Goal: Navigation & Orientation: Understand site structure

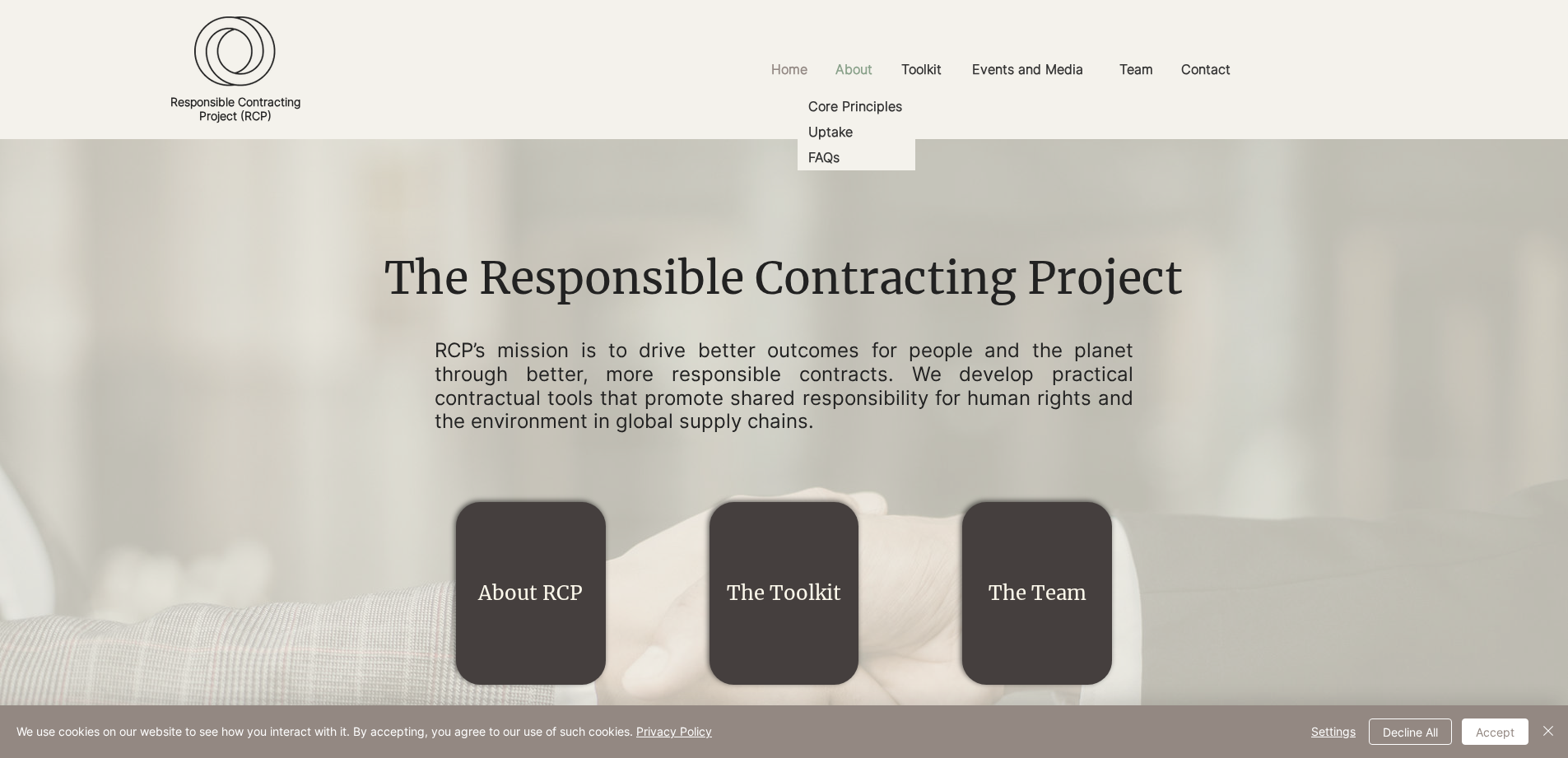
click at [868, 77] on p "About" at bounding box center [854, 70] width 54 height 37
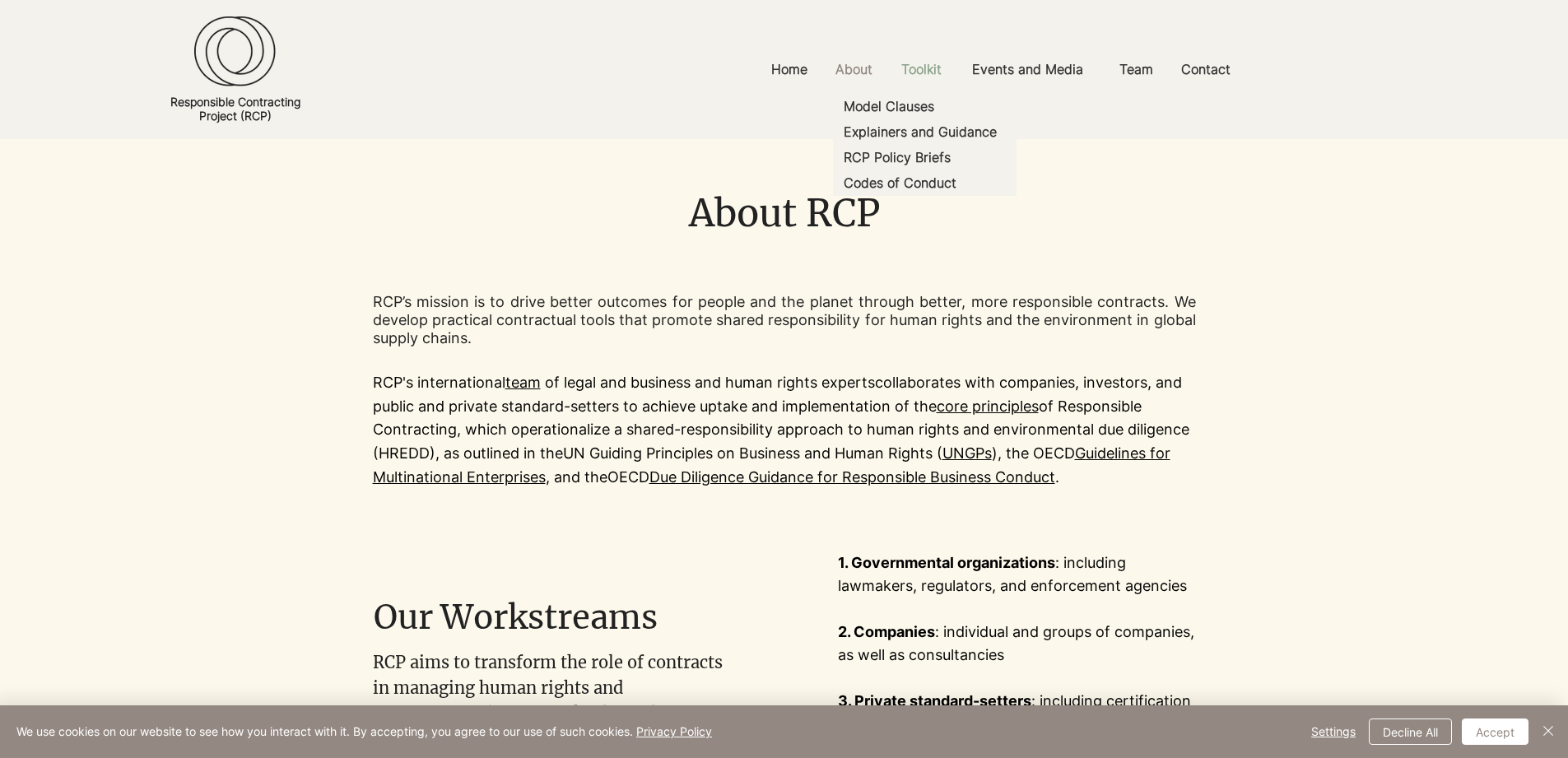
click at [941, 72] on p "Toolkit" at bounding box center [921, 70] width 57 height 37
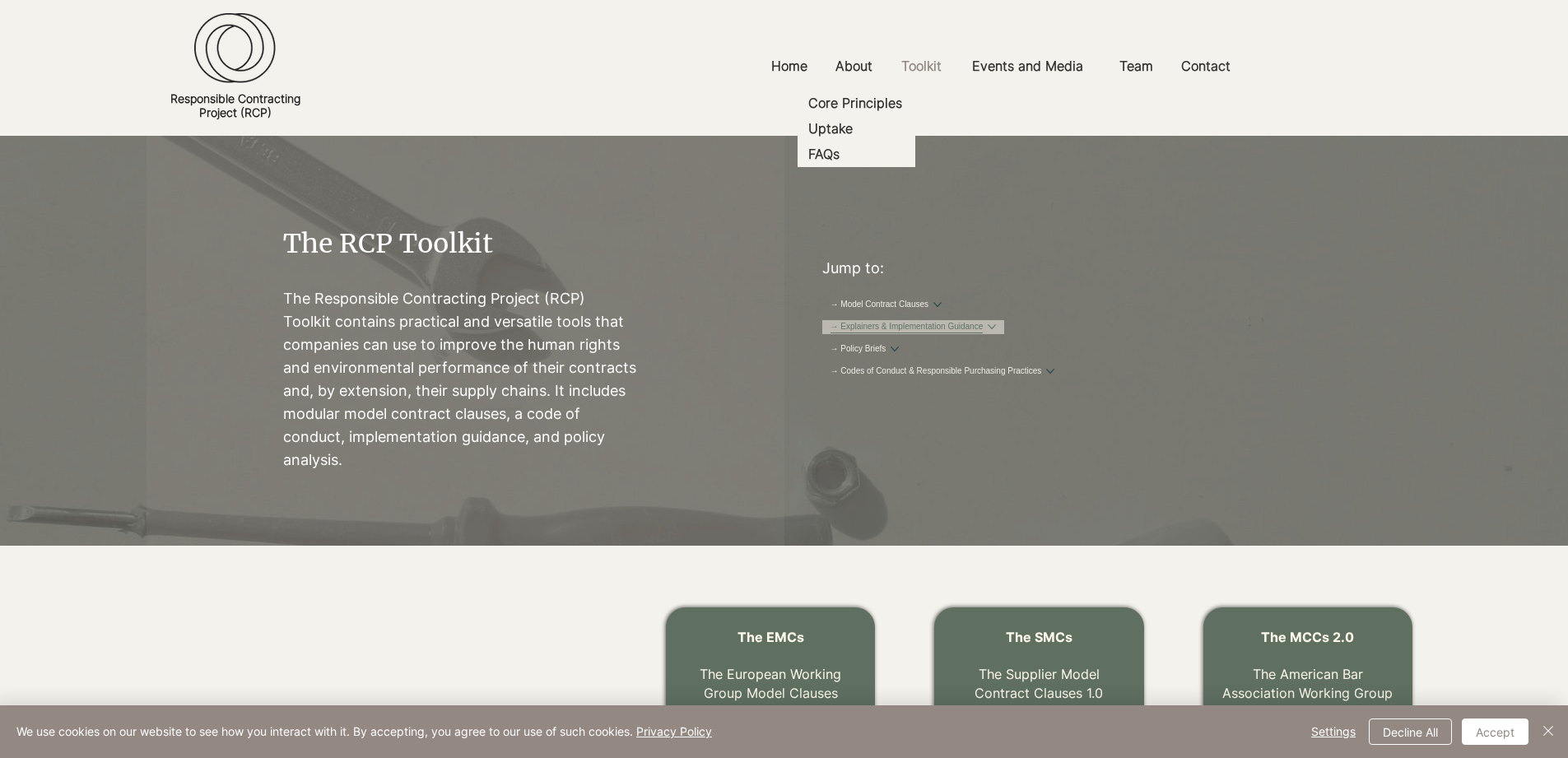
scroll to position [37, 0]
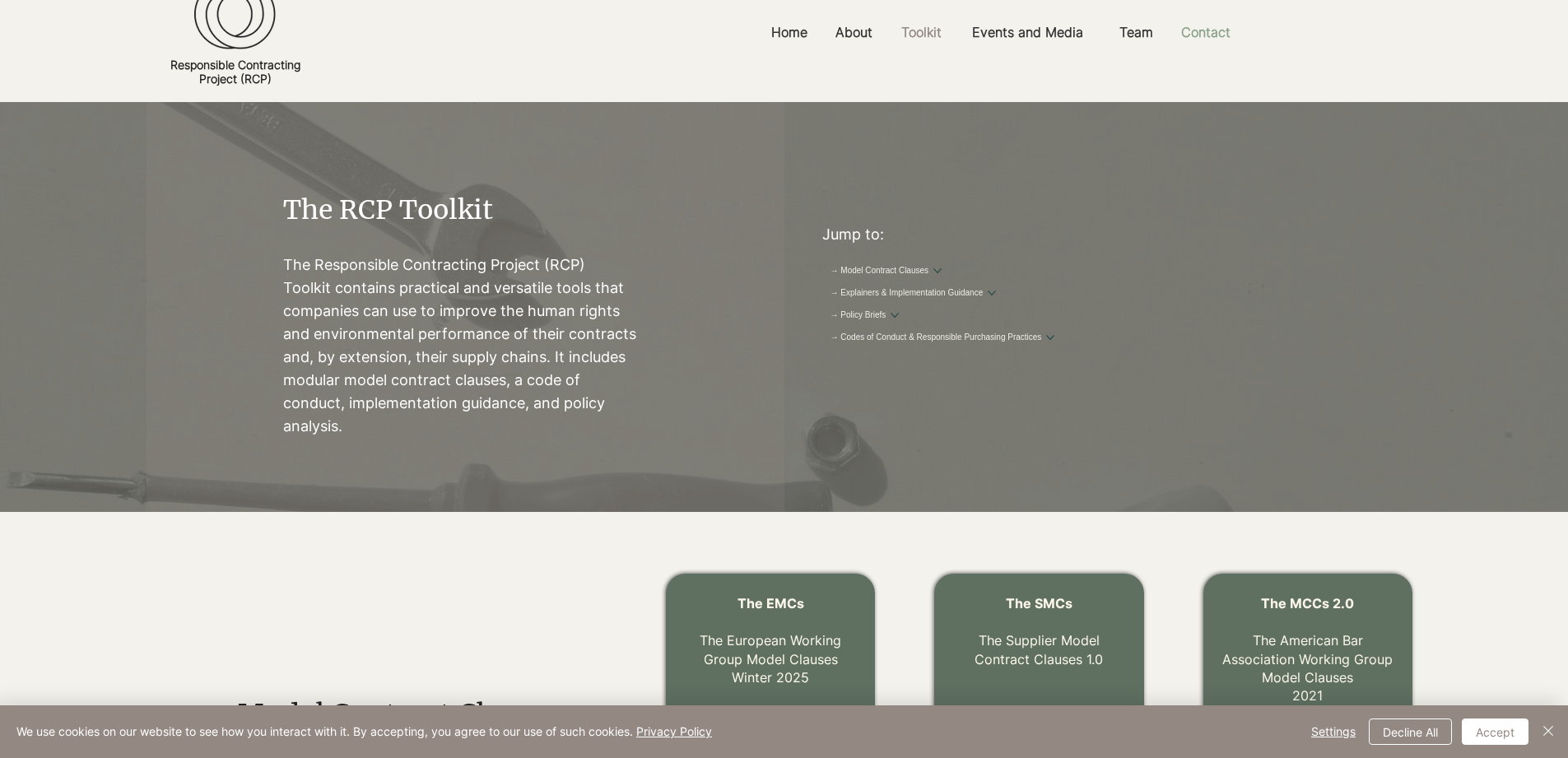
click at [1218, 36] on p "Contact" at bounding box center [1206, 33] width 66 height 37
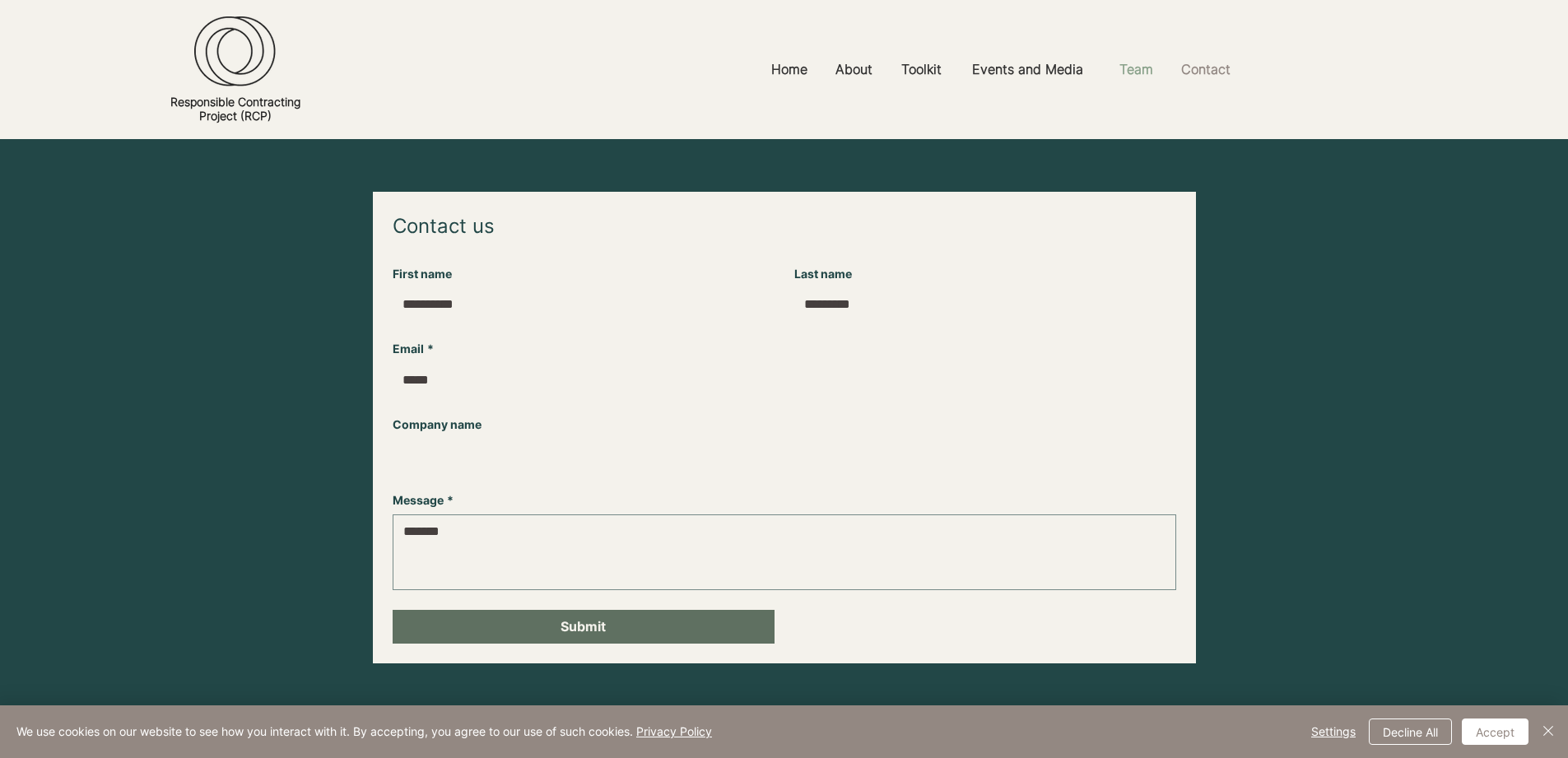
click at [1137, 69] on p "Team" at bounding box center [1136, 70] width 50 height 37
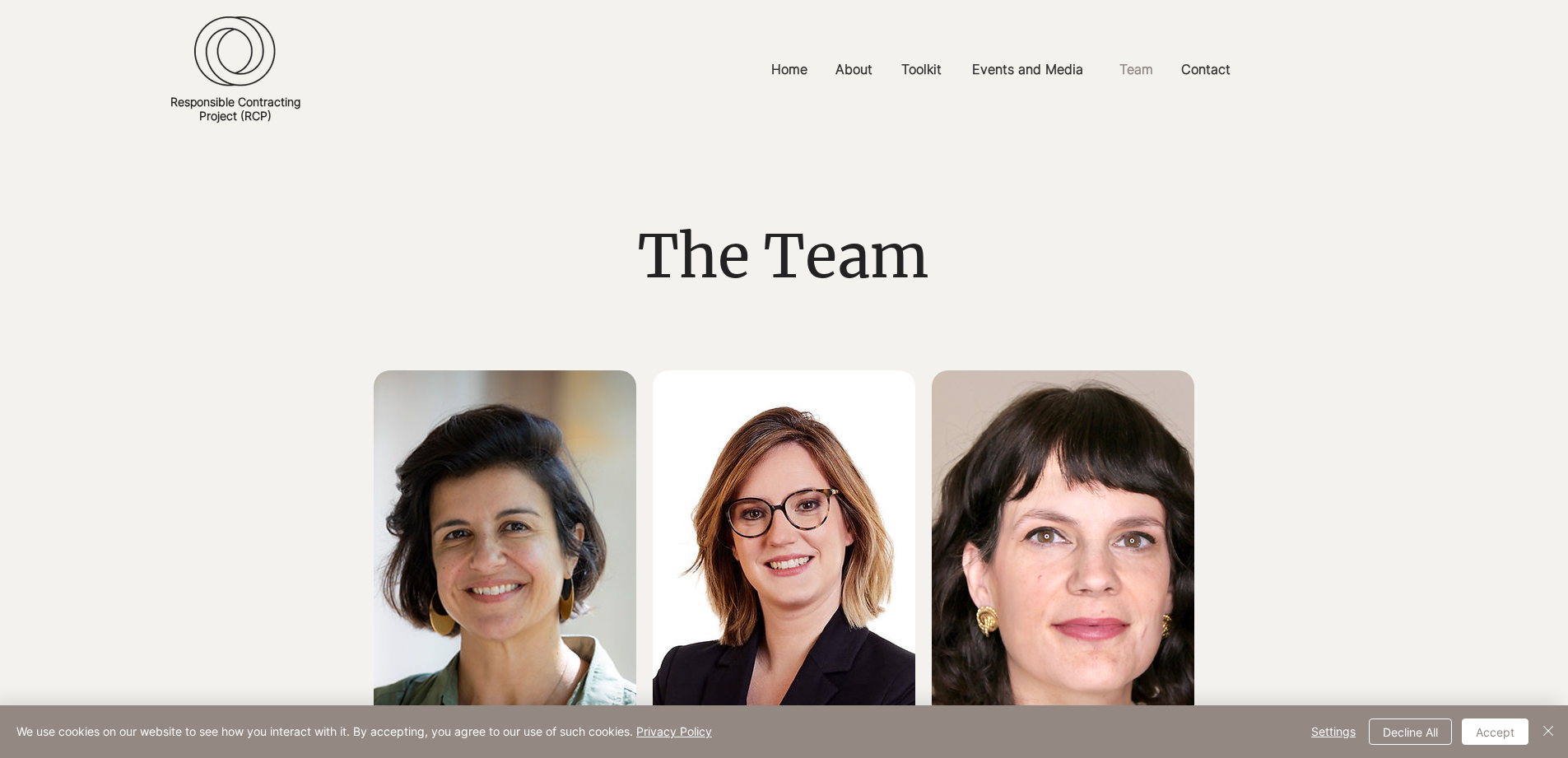
scroll to position [577, 0]
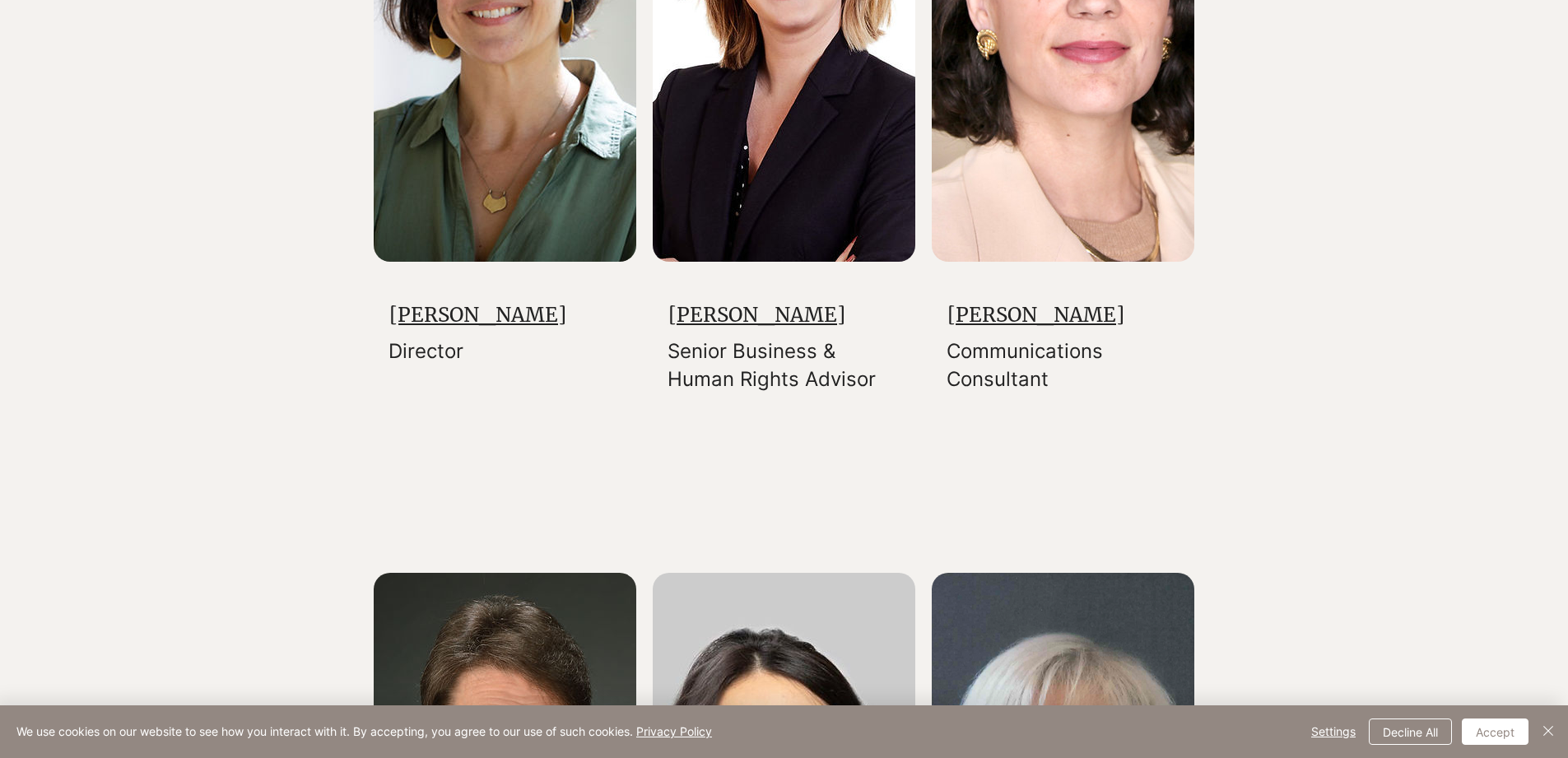
click at [785, 327] on link "[PERSON_NAME]" at bounding box center [756, 315] width 177 height 26
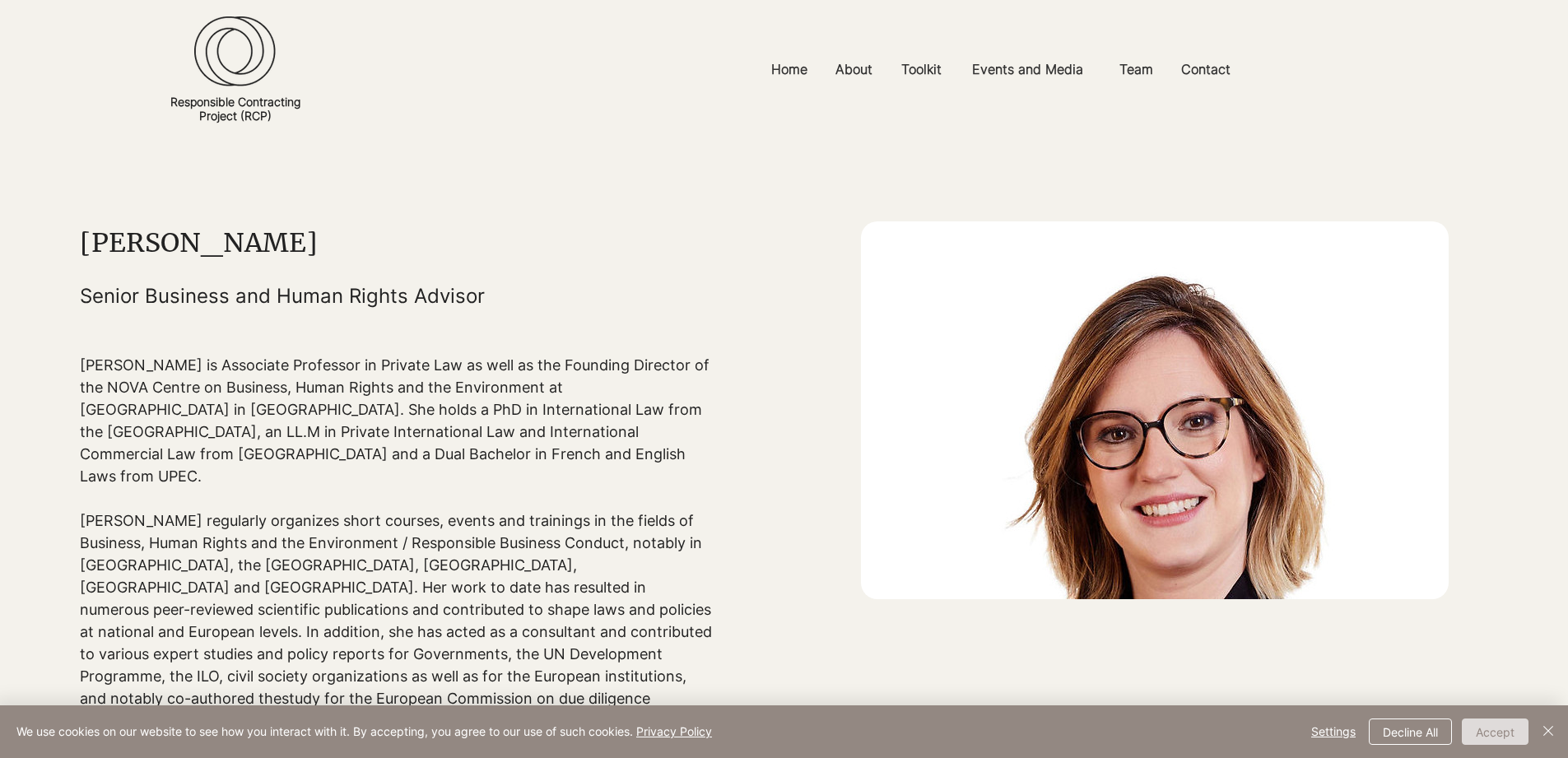
click at [1499, 735] on button "Accept" at bounding box center [1495, 732] width 67 height 27
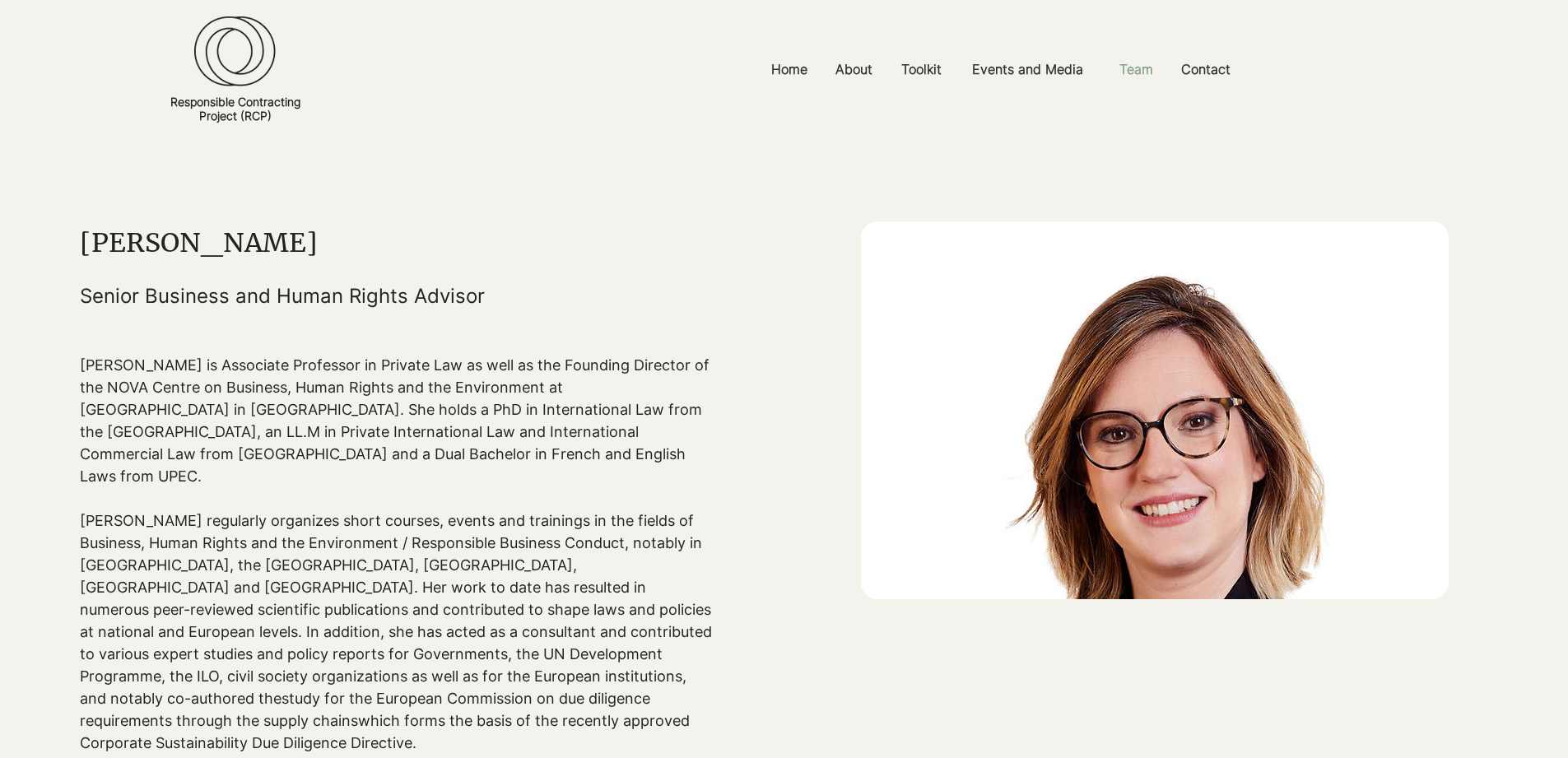
click at [1138, 70] on p "Team" at bounding box center [1136, 70] width 50 height 37
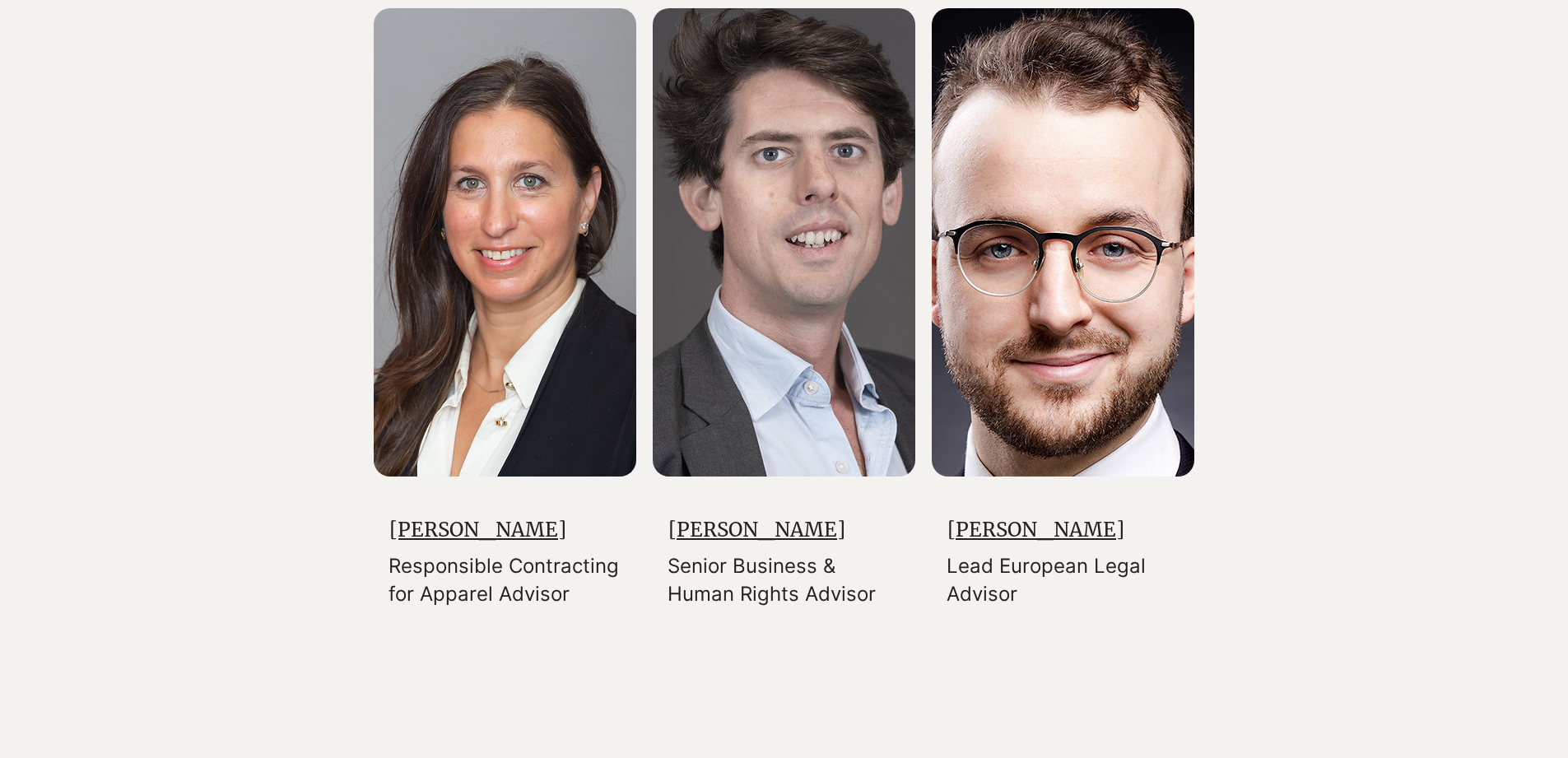
scroll to position [2880, 0]
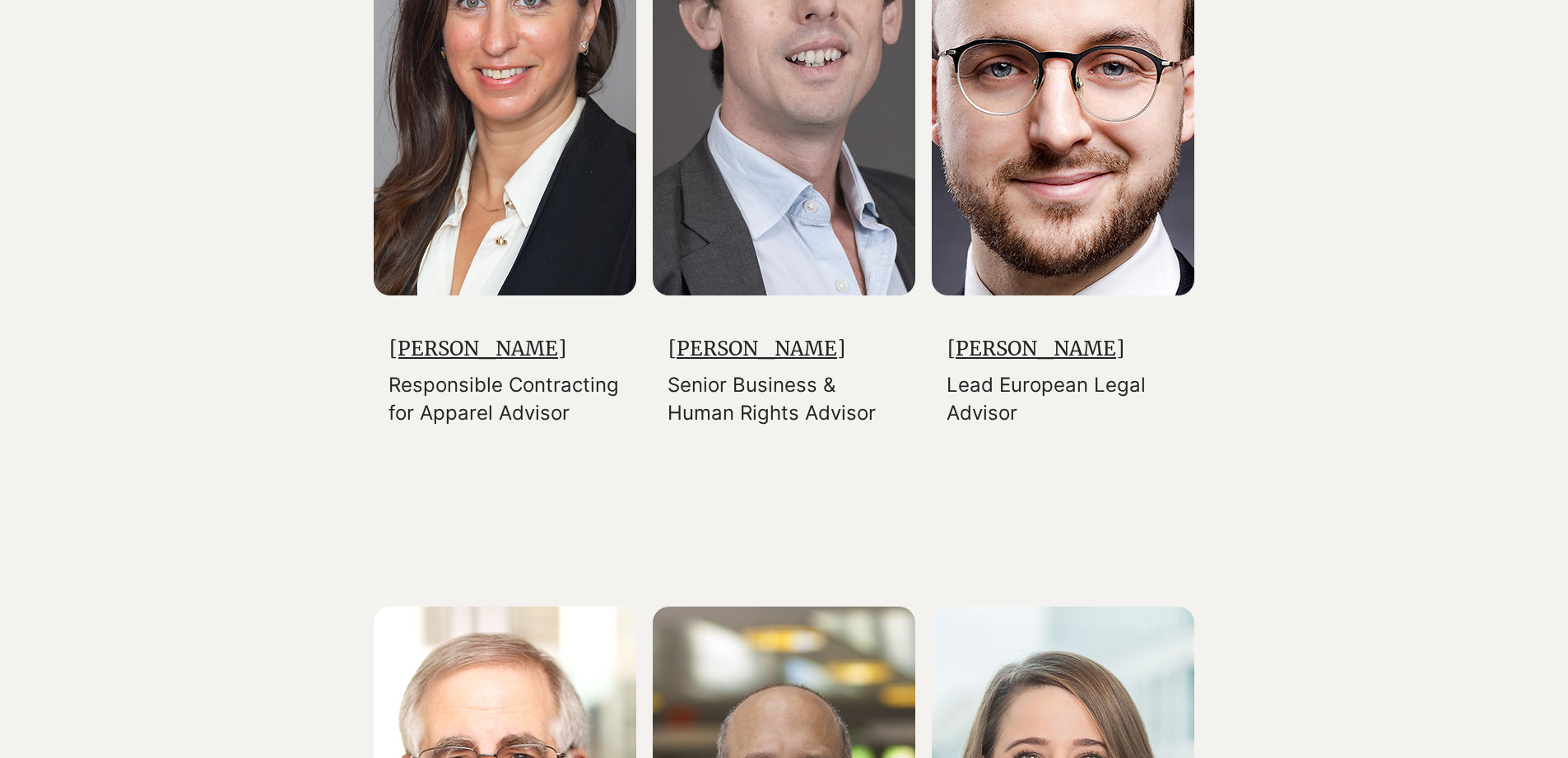
click at [1030, 288] on img at bounding box center [1063, 61] width 262 height 468
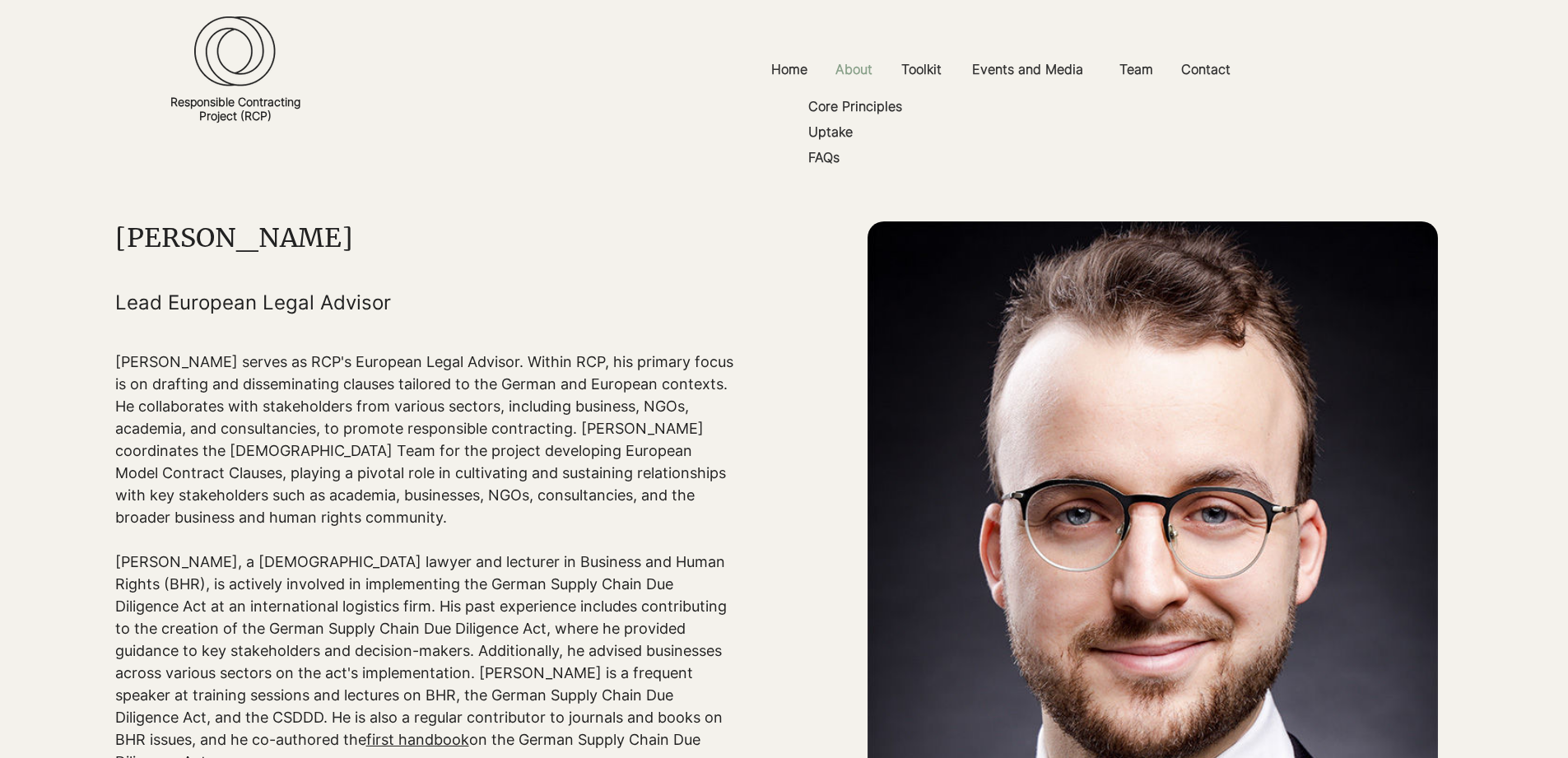
click at [849, 85] on p "About" at bounding box center [854, 70] width 54 height 37
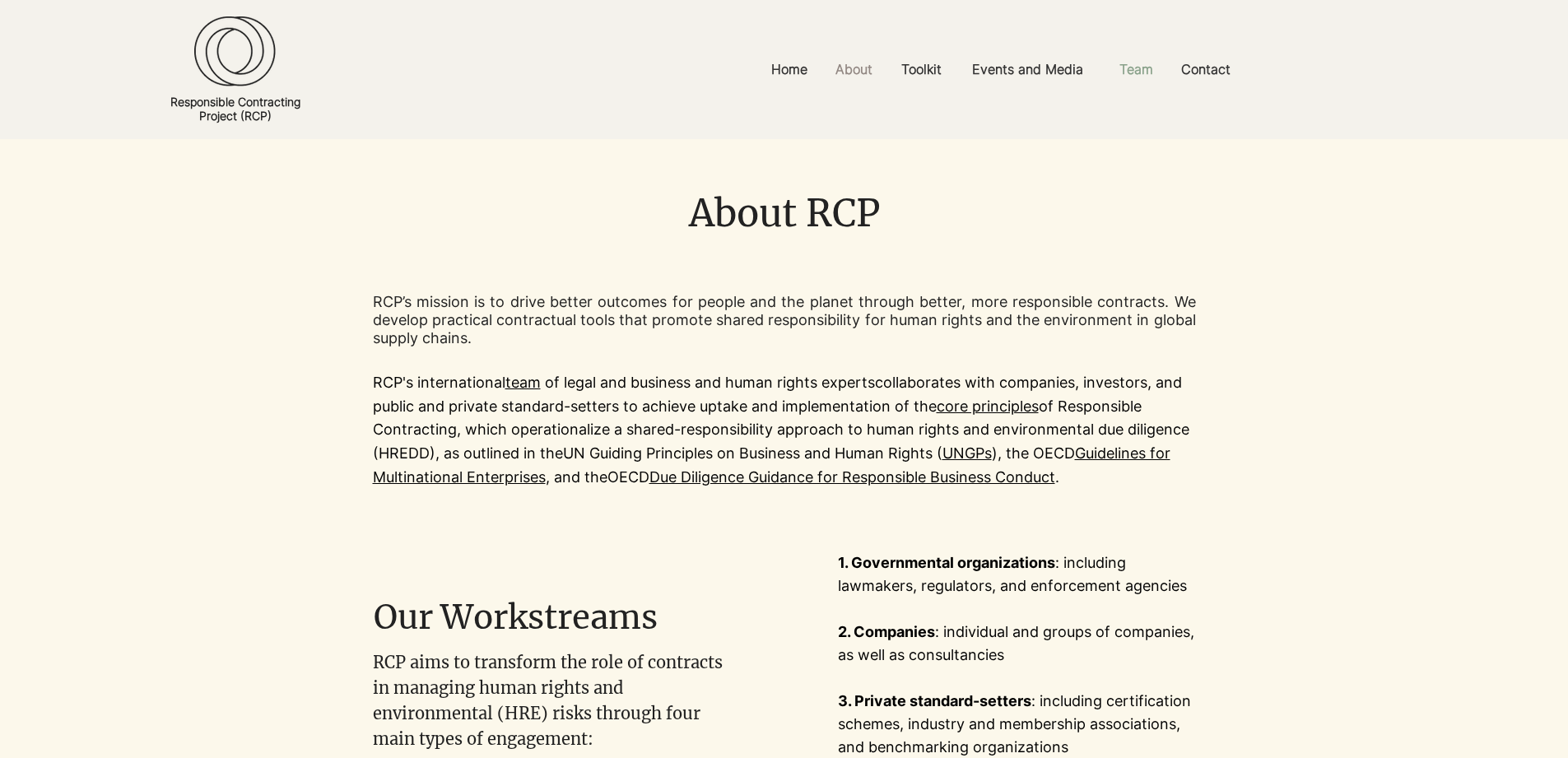
click at [1148, 80] on p "Team" at bounding box center [1136, 70] width 50 height 37
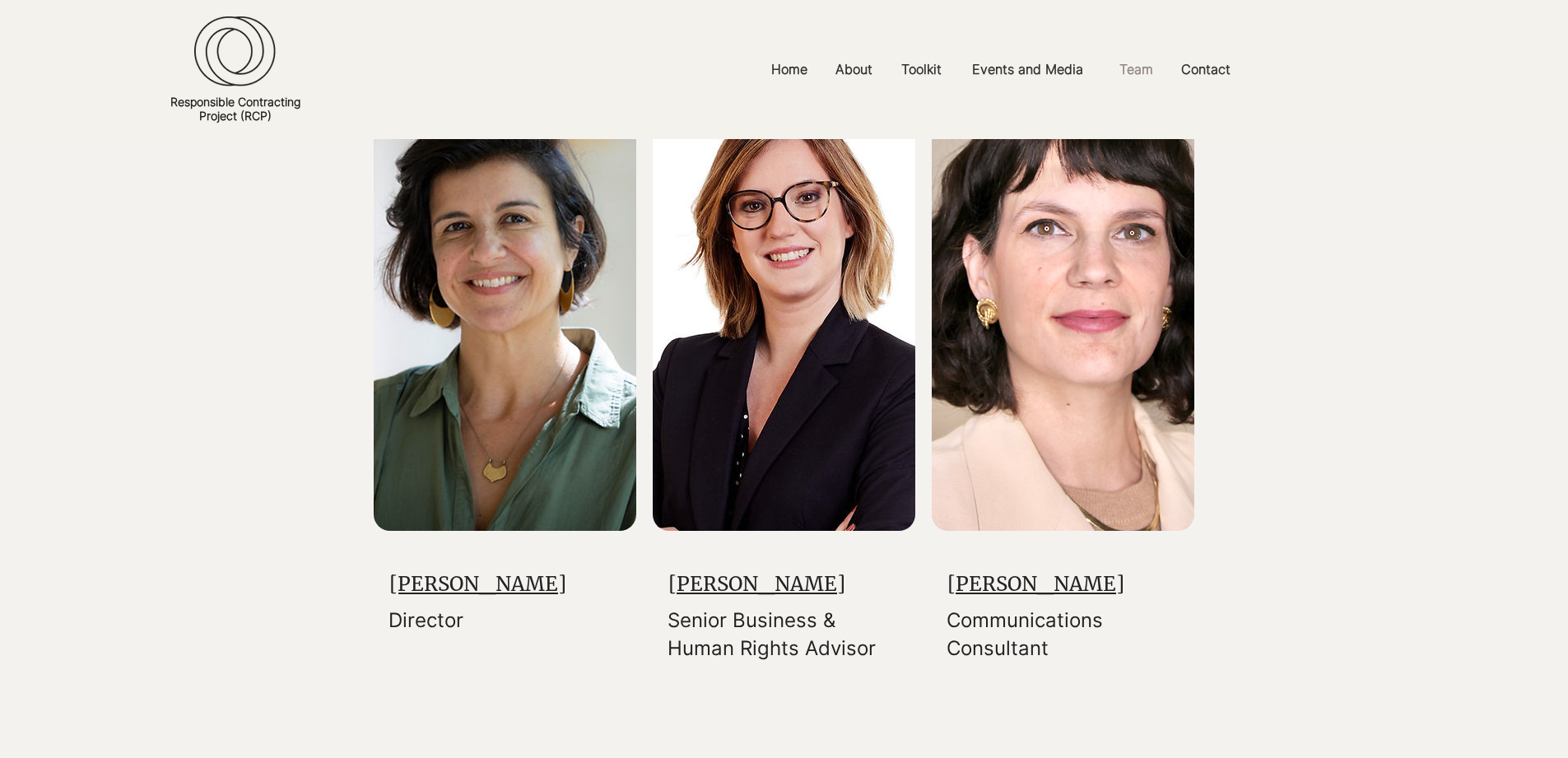
scroll to position [452, 0]
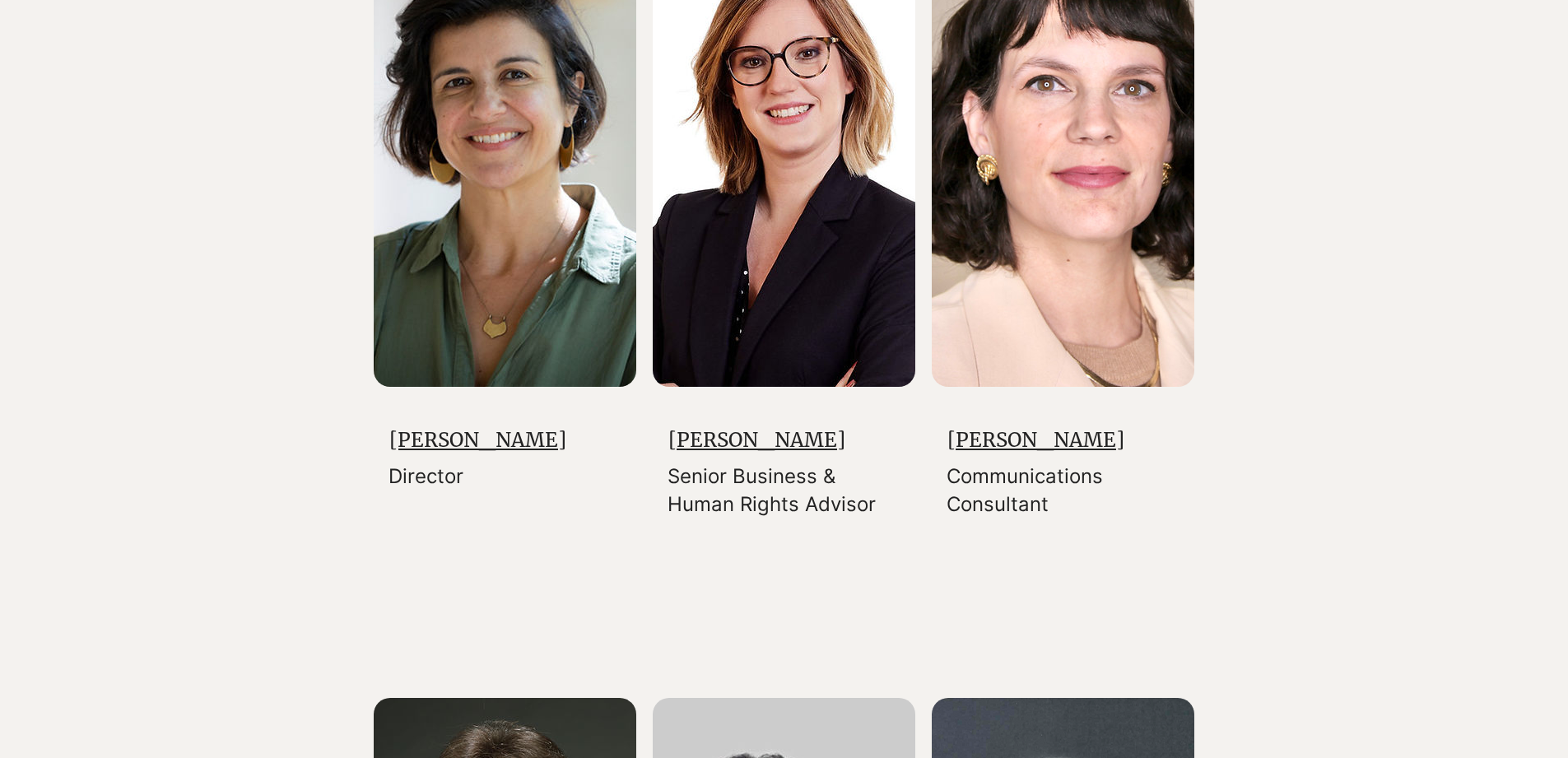
click at [733, 453] on link "[PERSON_NAME]" at bounding box center [756, 440] width 177 height 26
